Goal: Transaction & Acquisition: Purchase product/service

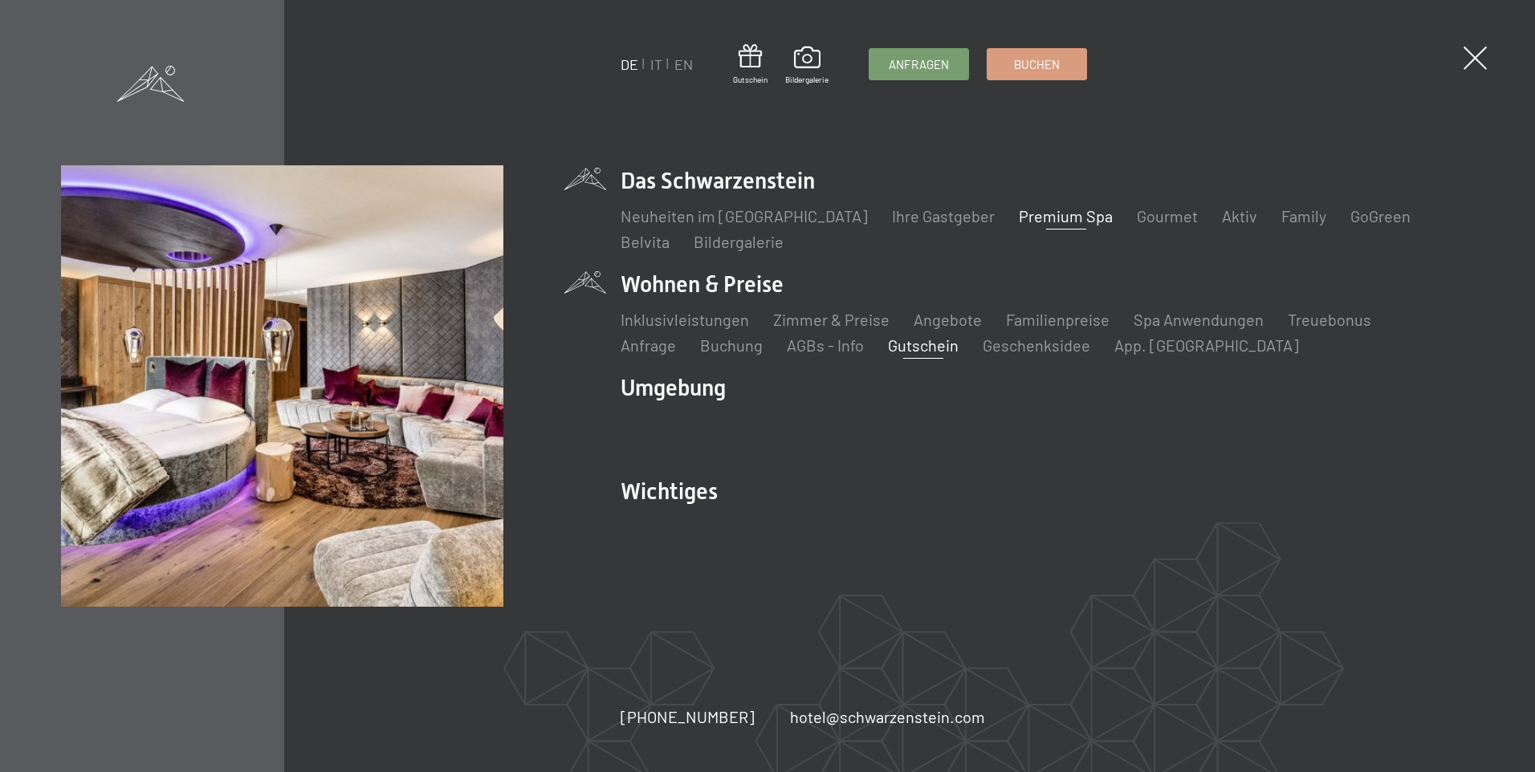
click at [888, 345] on link "Gutschein" at bounding box center [923, 345] width 71 height 19
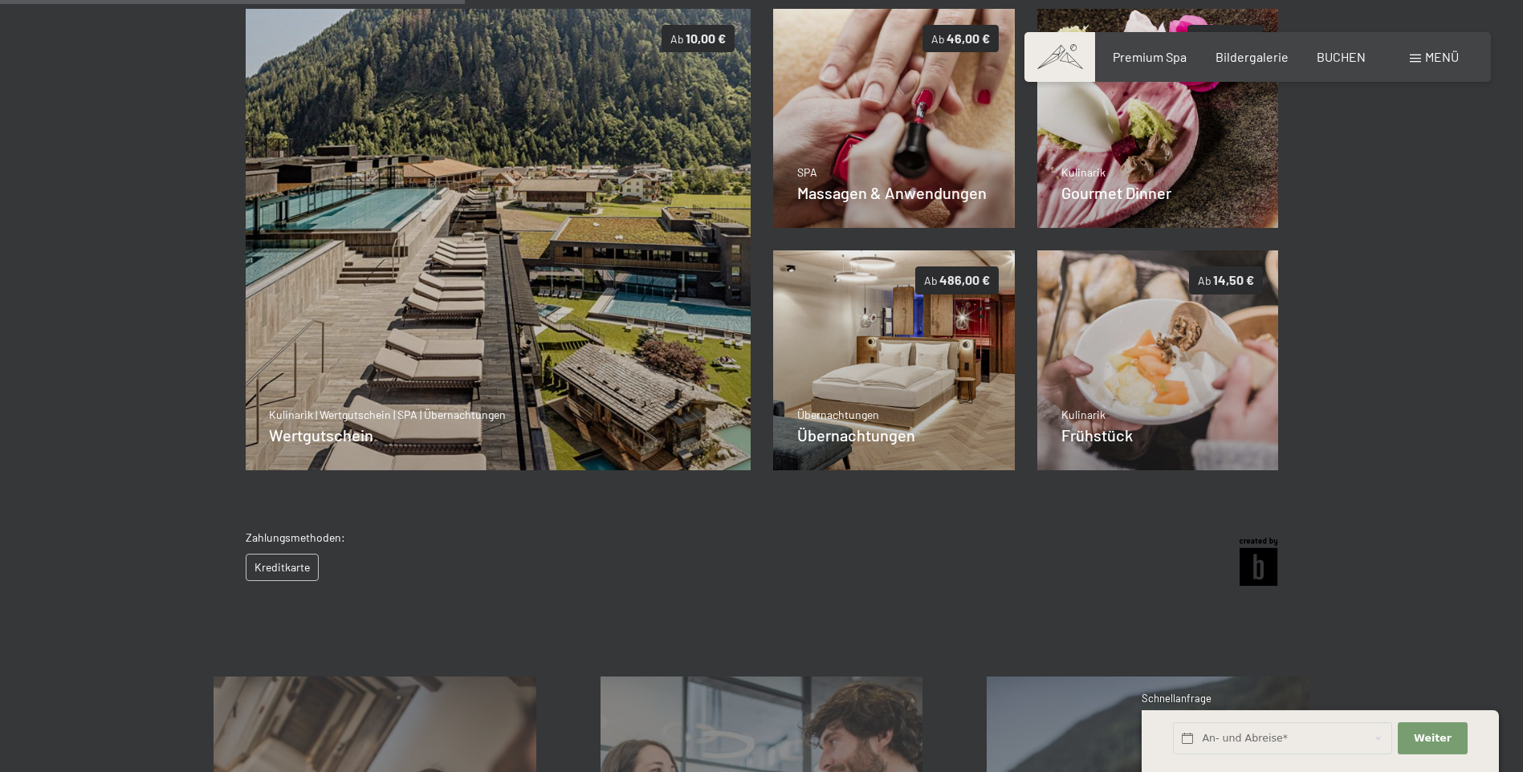
scroll to position [352, 0]
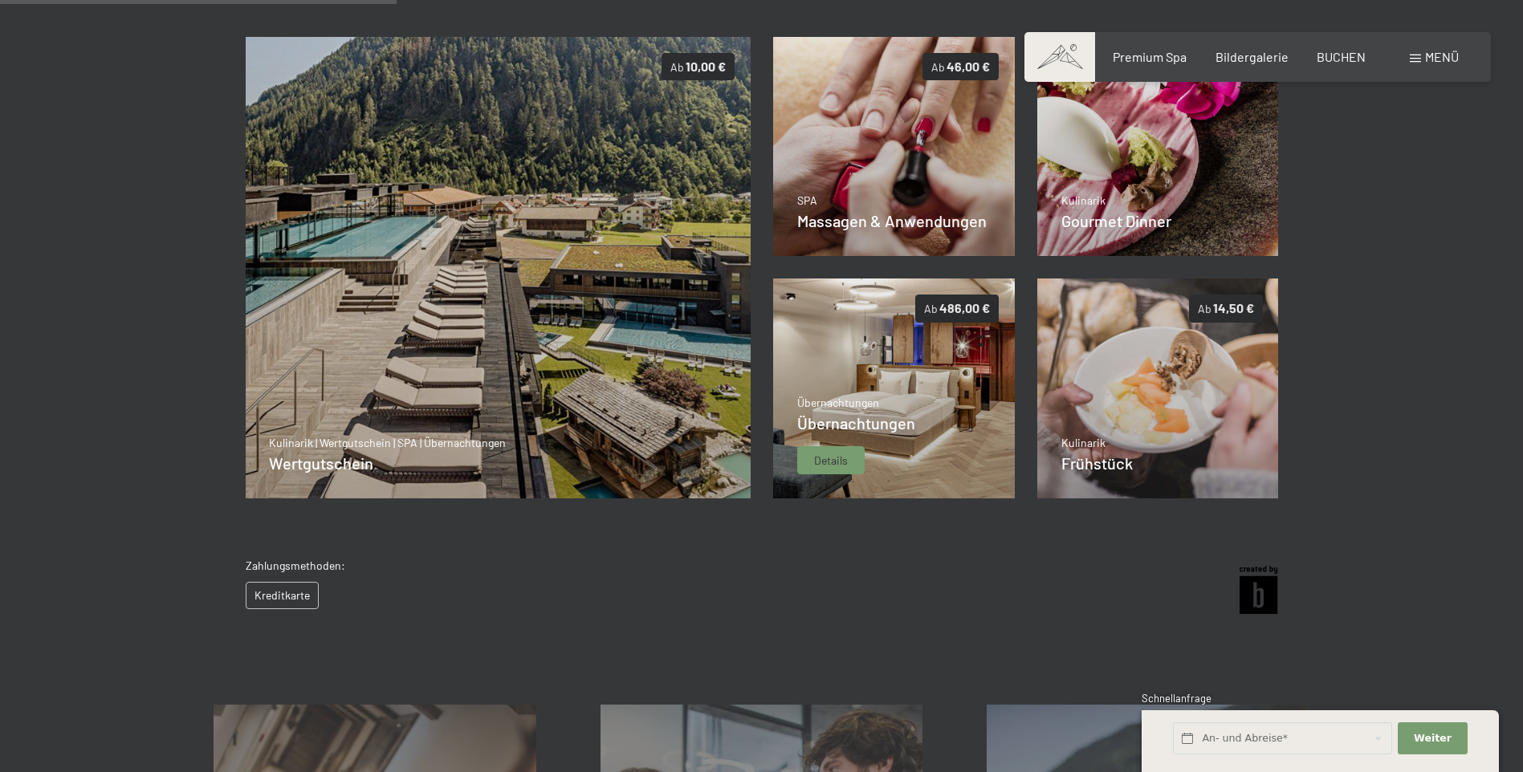
click at [882, 385] on img at bounding box center [894, 389] width 242 height 220
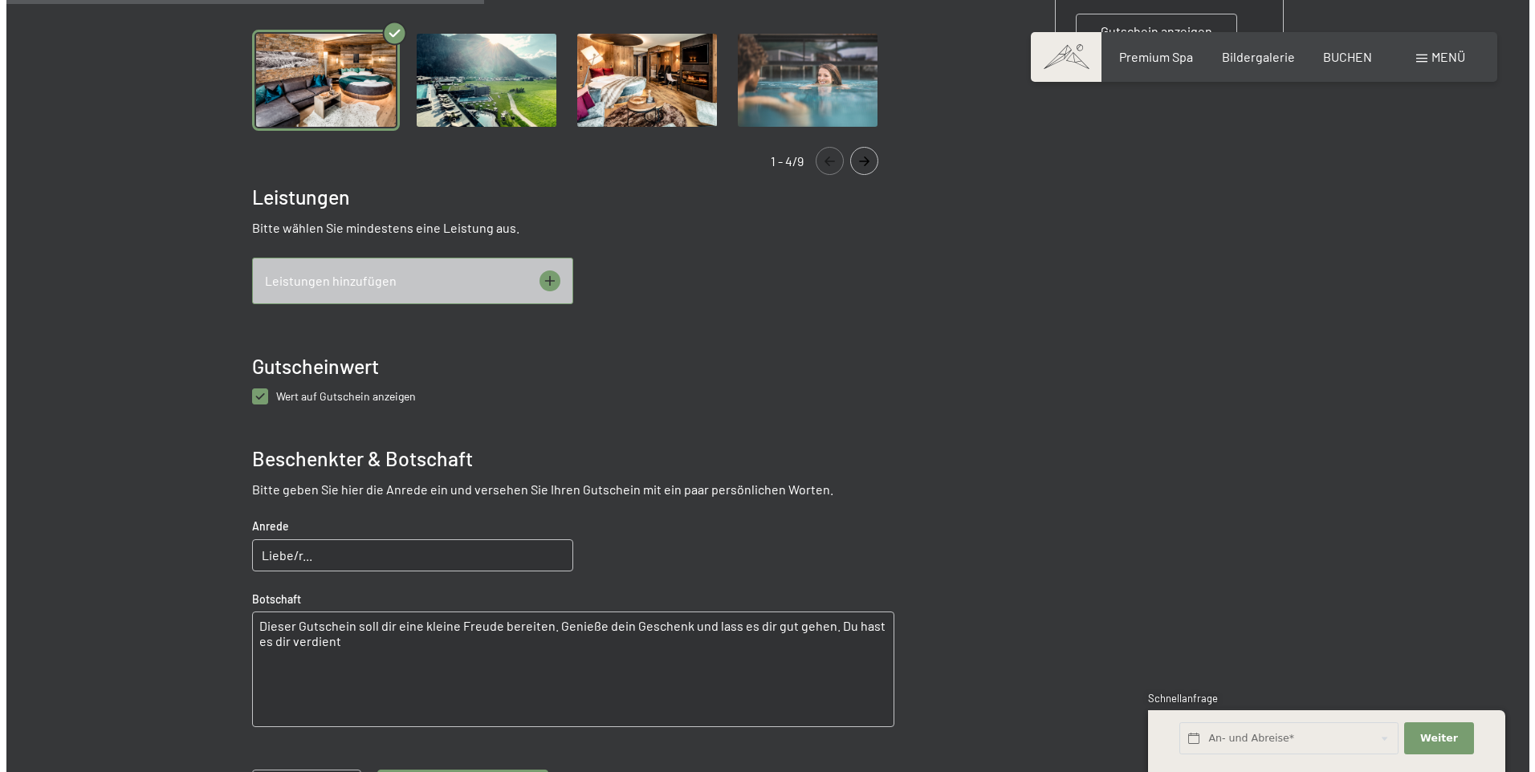
scroll to position [634, 0]
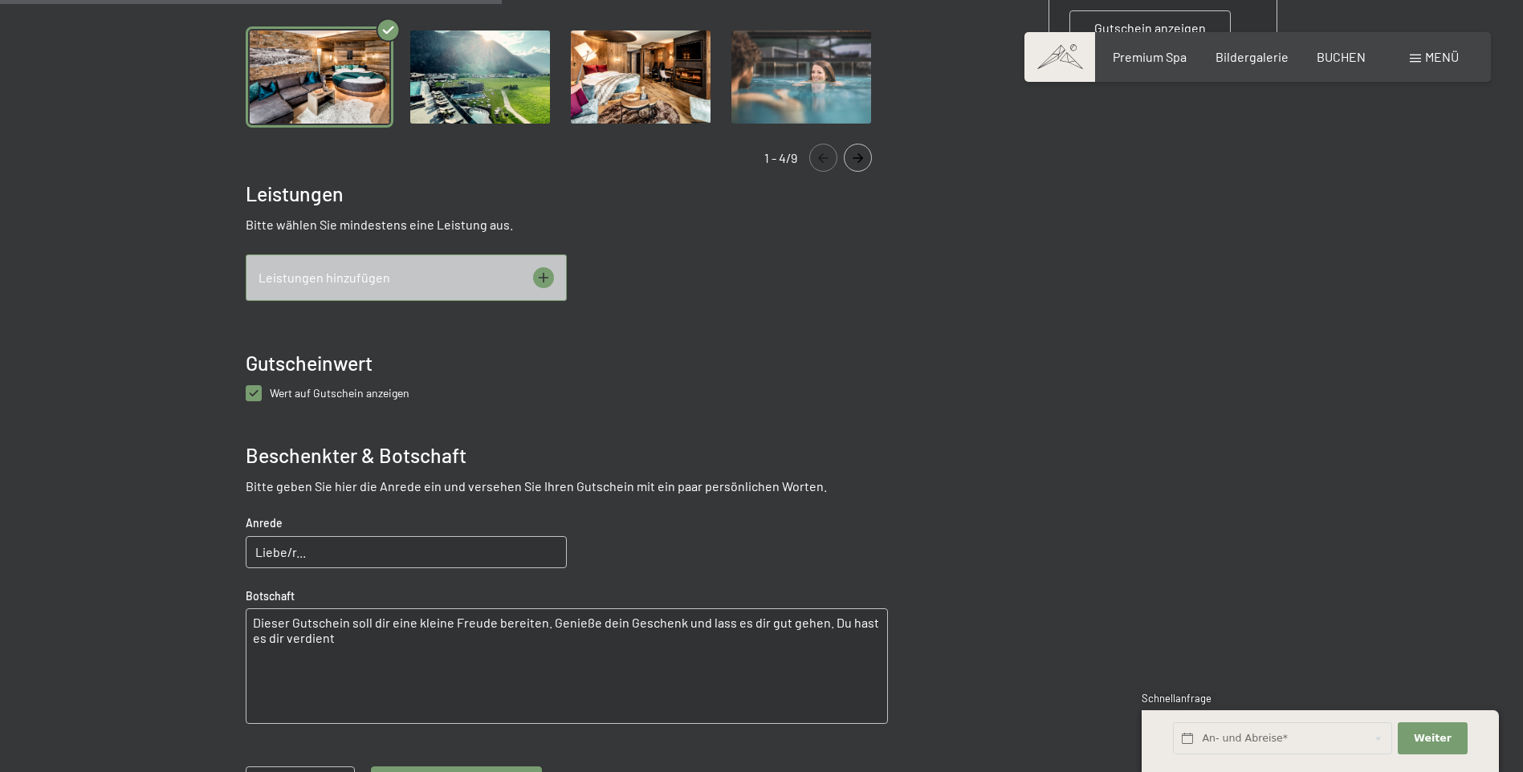
click at [410, 283] on div "Leistungen hinzufügen" at bounding box center [406, 278] width 321 height 47
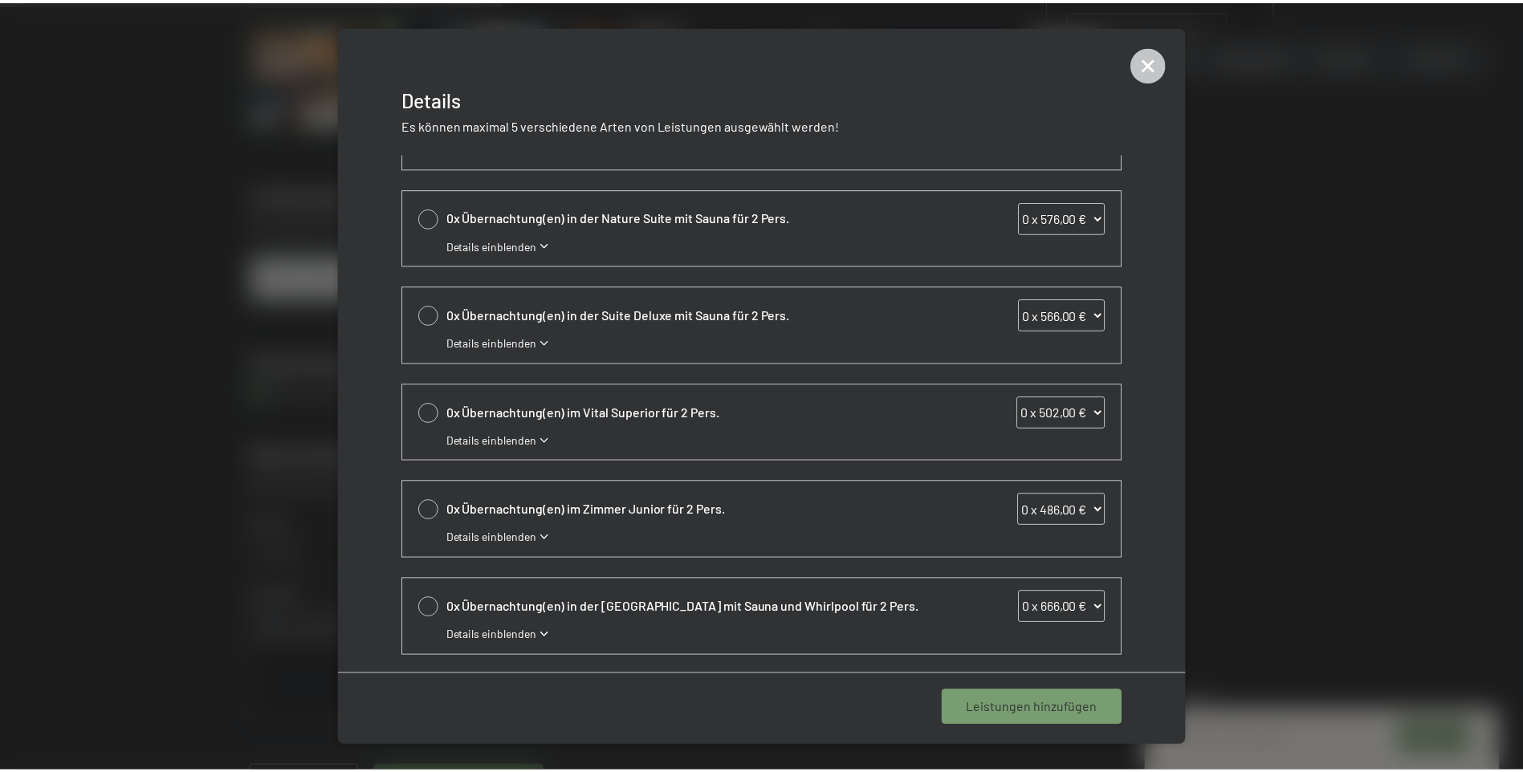
scroll to position [260, 0]
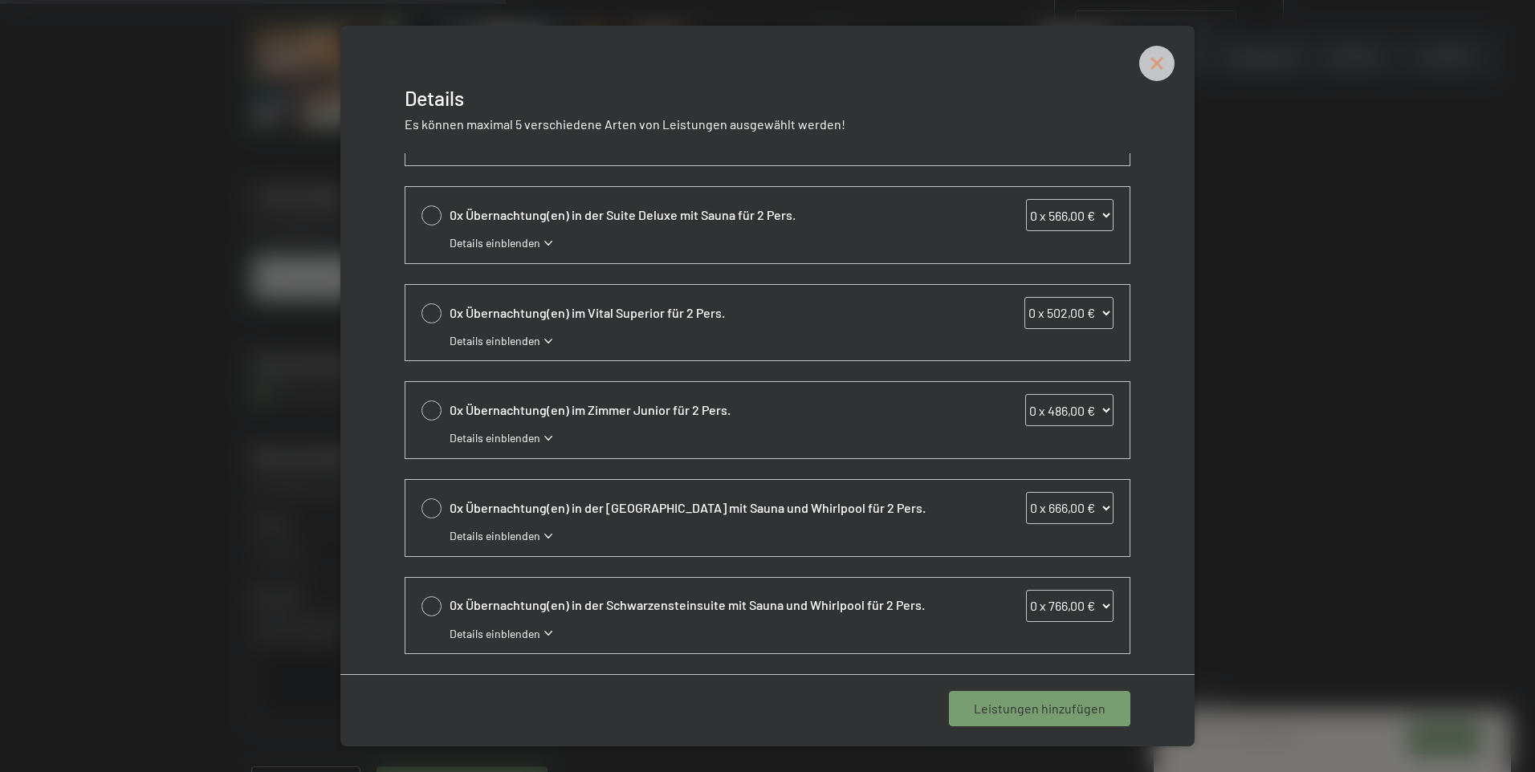
click at [1164, 59] on icon at bounding box center [1156, 63] width 35 height 35
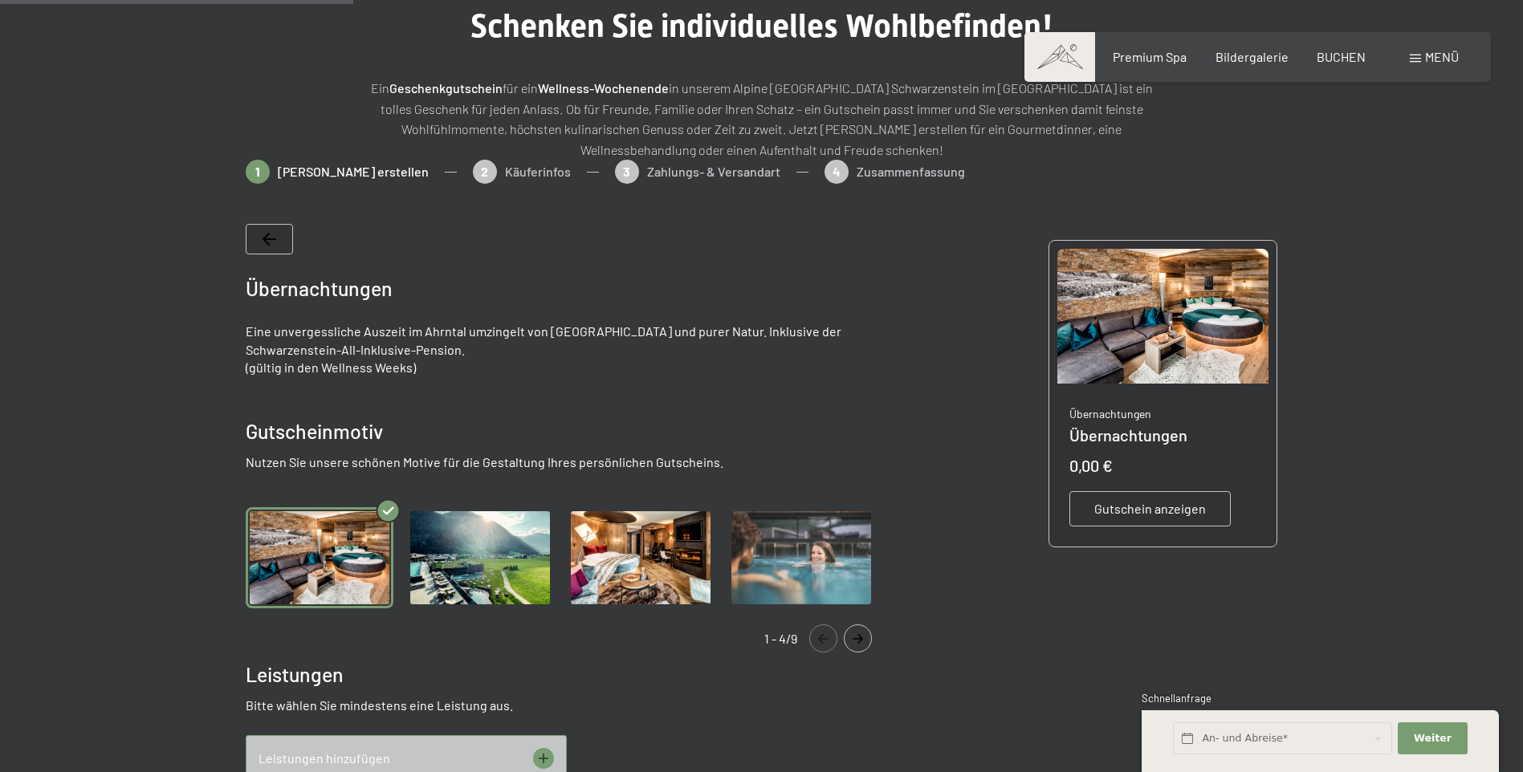
scroll to position [153, 0]
